Goal: Information Seeking & Learning: Learn about a topic

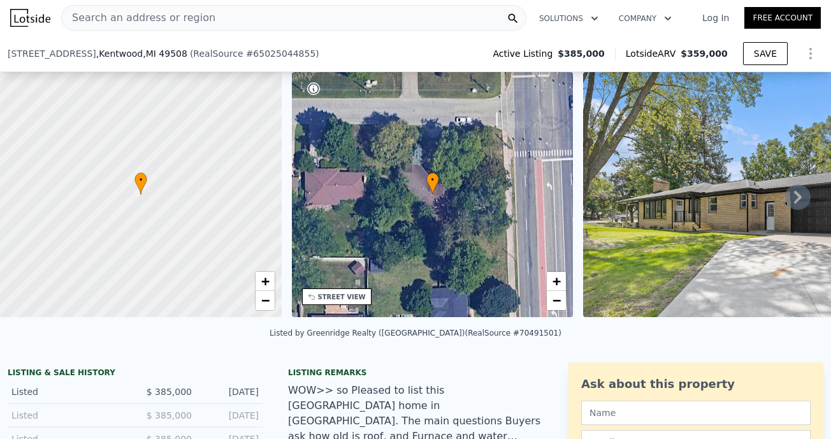
scroll to position [250, 0]
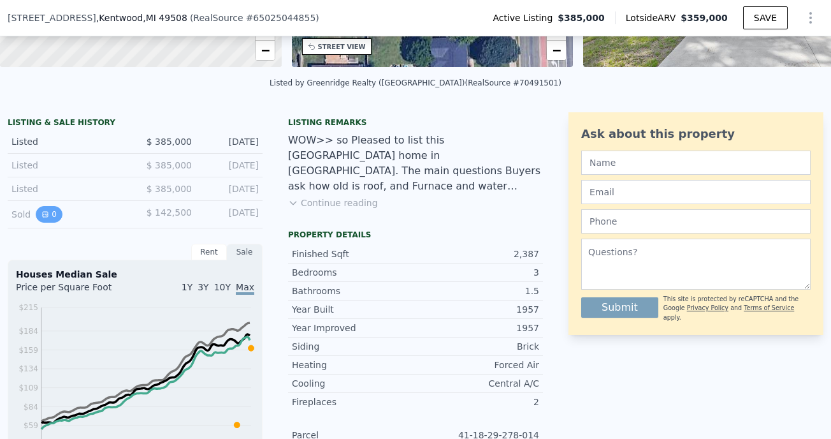
click at [43, 217] on icon "View historical data" at bounding box center [45, 214] width 5 height 5
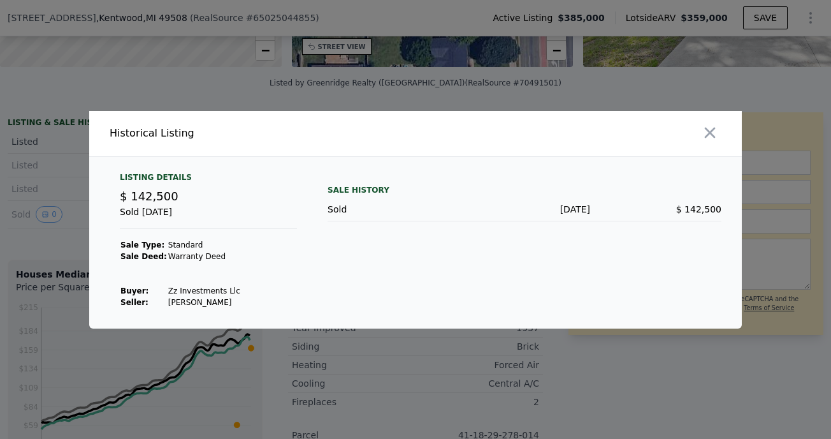
drag, startPoint x: 713, startPoint y: 127, endPoint x: 688, endPoint y: 149, distance: 33.9
click at [713, 126] on icon "button" at bounding box center [710, 133] width 18 height 18
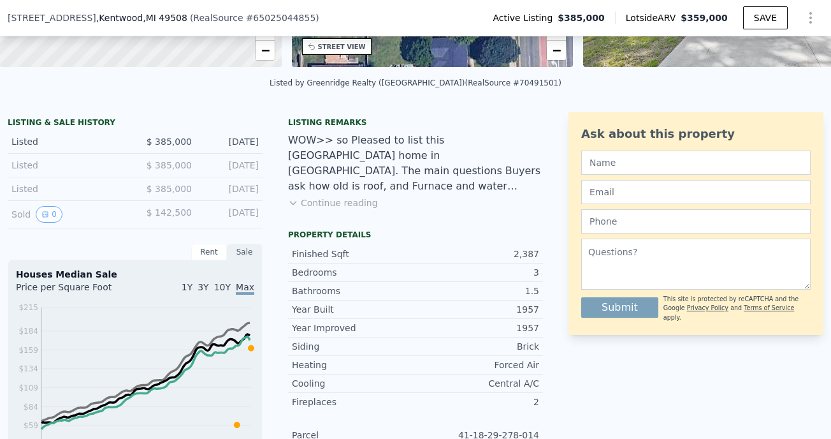
click at [305, 207] on button "Continue reading" at bounding box center [333, 202] width 90 height 13
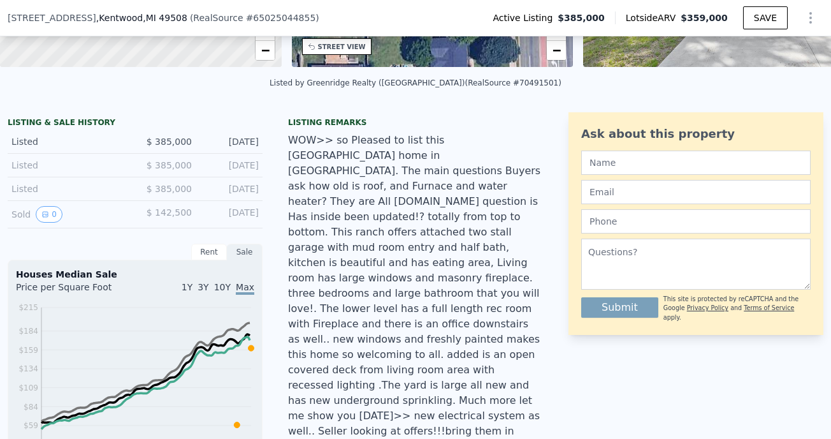
scroll to position [314, 0]
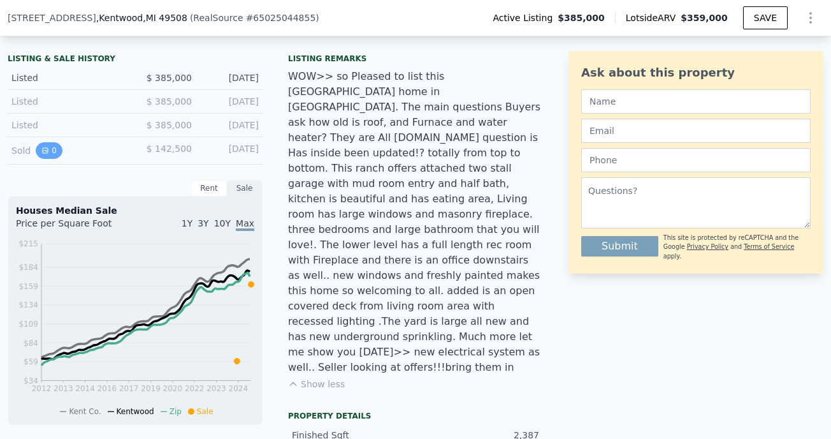
click at [54, 157] on button "0" at bounding box center [49, 150] width 27 height 17
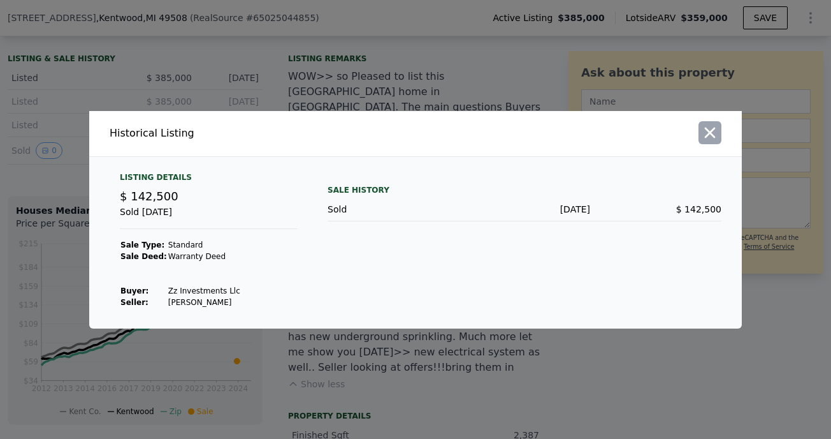
click at [719, 136] on button "button" at bounding box center [710, 132] width 23 height 23
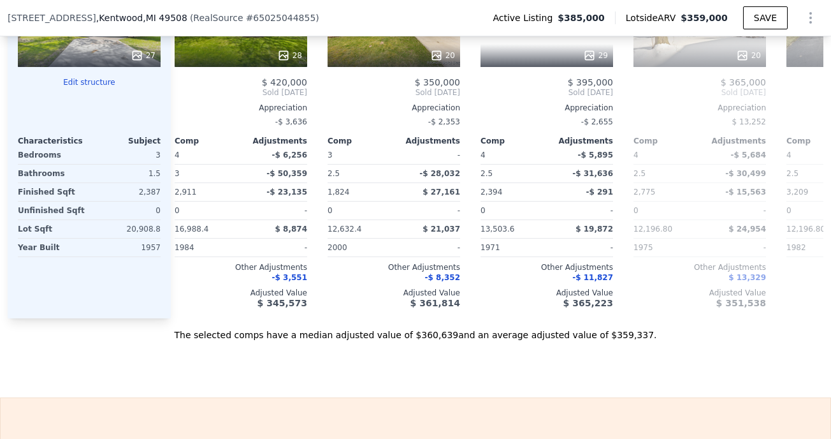
scroll to position [1333, 0]
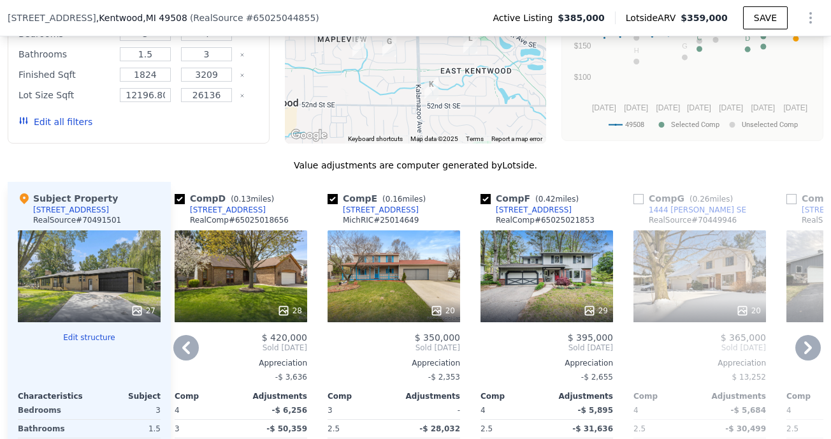
click at [804, 341] on icon at bounding box center [808, 347] width 8 height 13
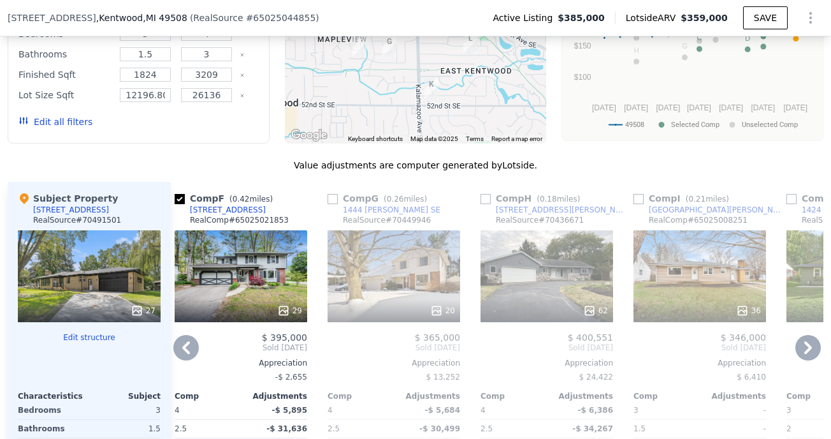
click at [804, 341] on icon at bounding box center [808, 347] width 8 height 13
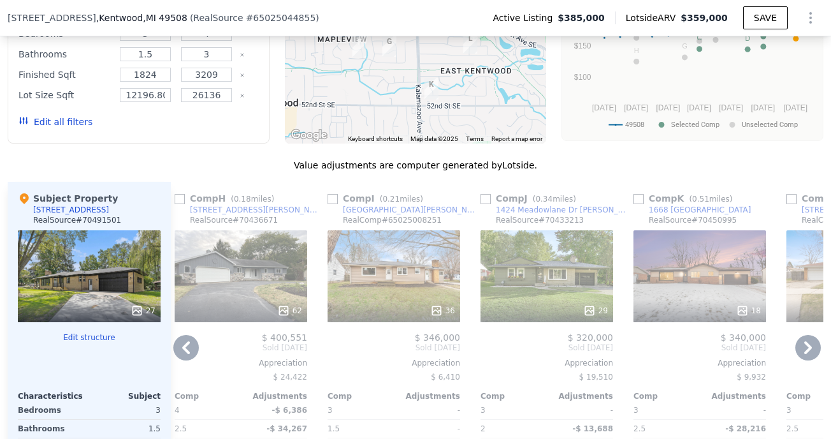
click at [542, 230] on div "29" at bounding box center [547, 276] width 133 height 92
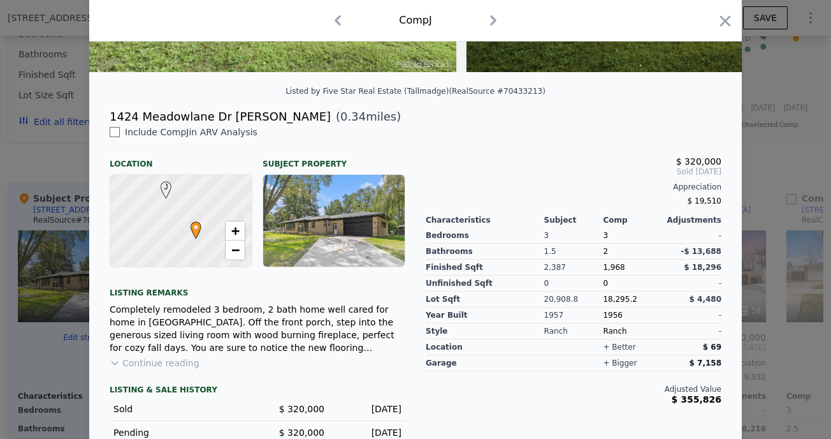
scroll to position [347, 0]
